Goal: Navigation & Orientation: Find specific page/section

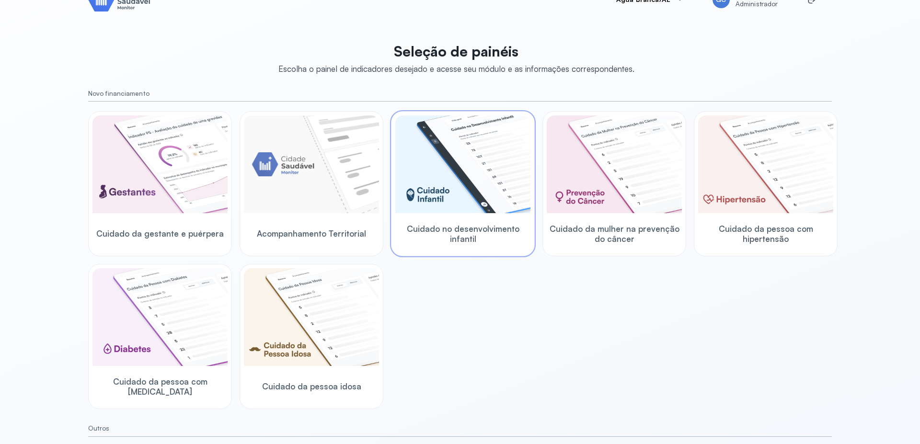
scroll to position [44, 0]
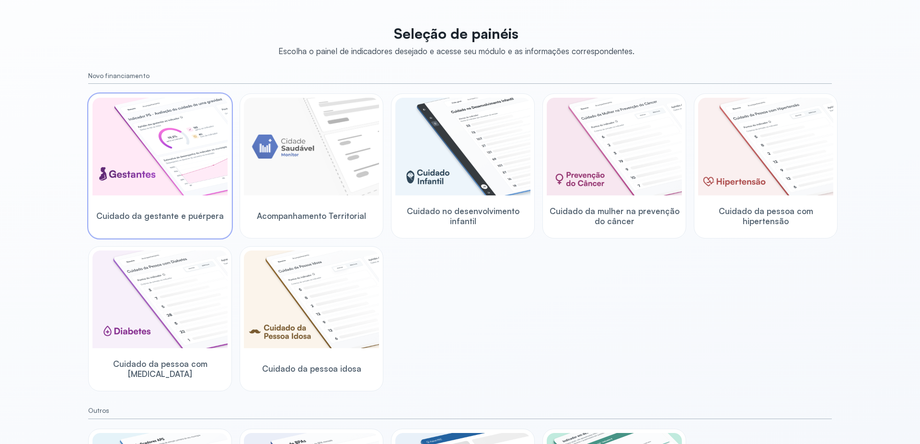
click at [148, 171] on img at bounding box center [159, 147] width 135 height 98
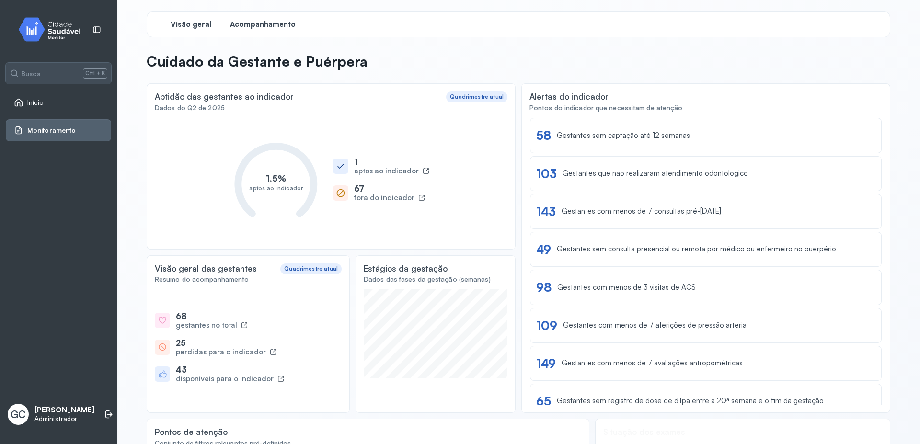
click at [250, 18] on div "Acompanhamento" at bounding box center [263, 24] width 72 height 17
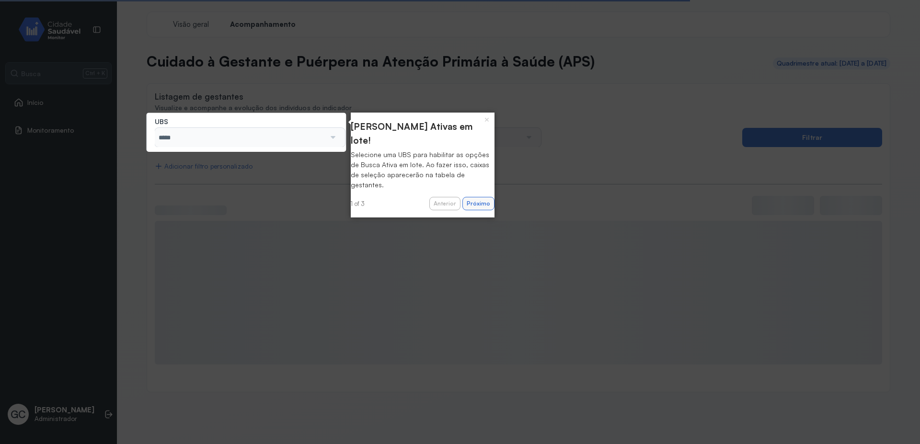
click at [471, 197] on button "Próximo" at bounding box center [478, 203] width 32 height 13
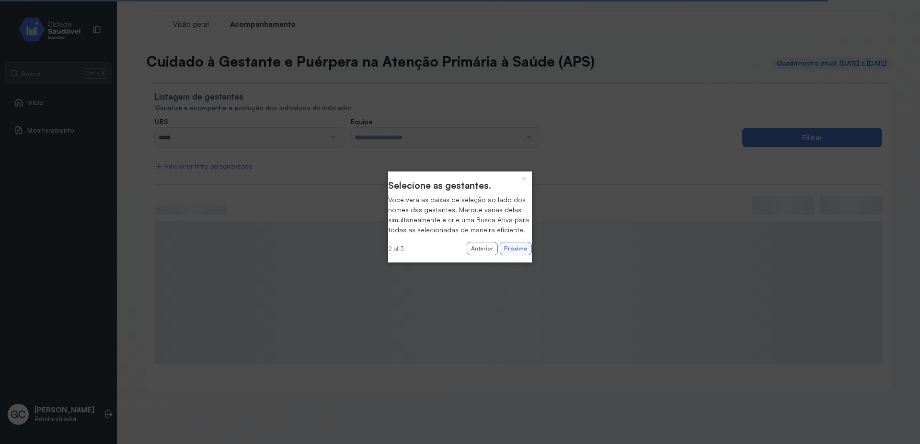
click at [509, 255] on button "Próximo" at bounding box center [516, 248] width 32 height 13
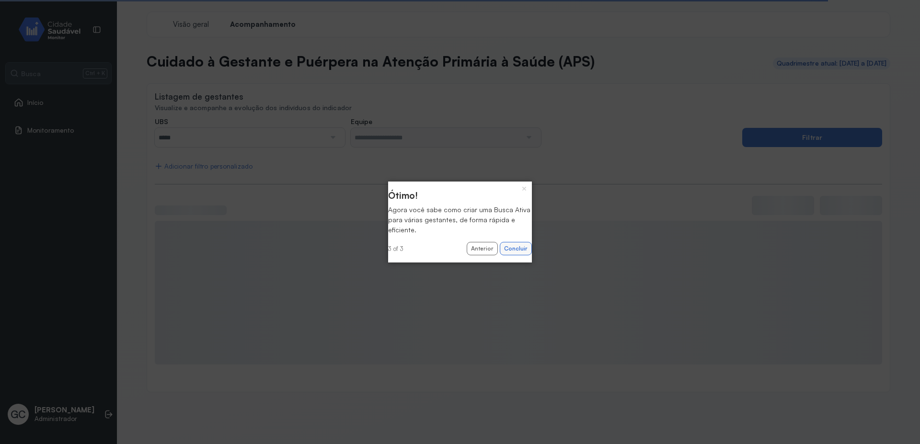
click at [503, 253] on button "Concluir" at bounding box center [516, 248] width 32 height 13
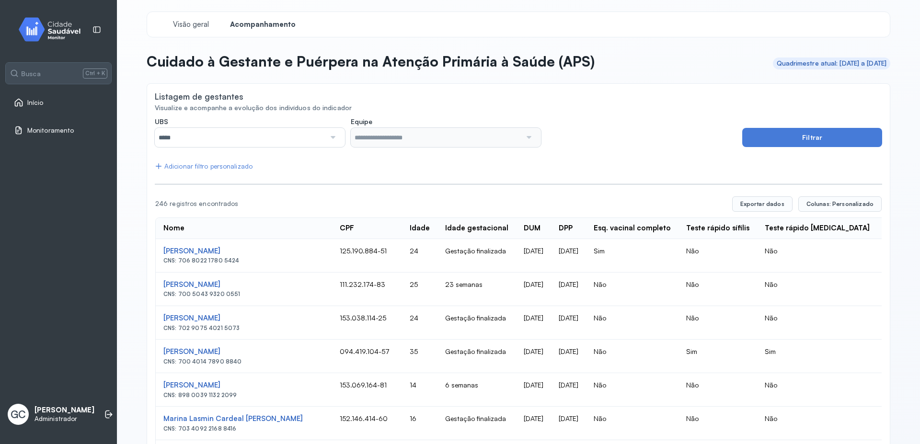
click at [55, 101] on link "Início" at bounding box center [58, 103] width 89 height 10
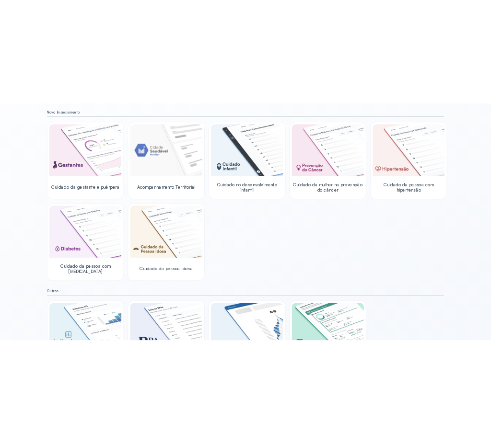
scroll to position [1, 0]
